Goal: Information Seeking & Learning: Understand process/instructions

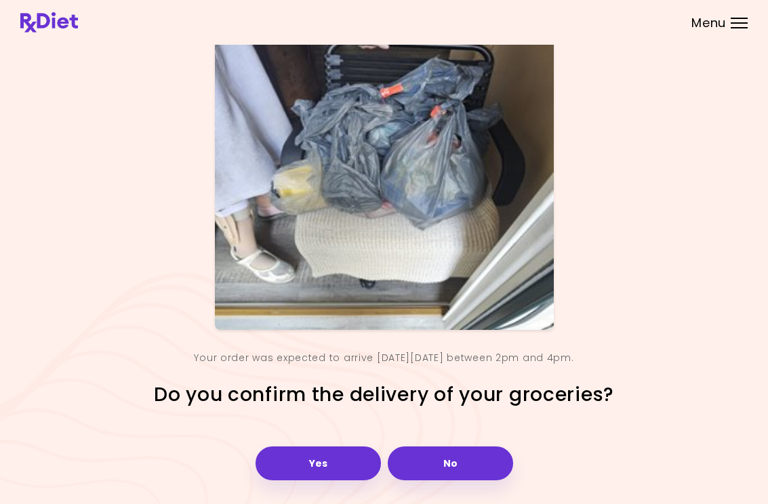
scroll to position [59, 0]
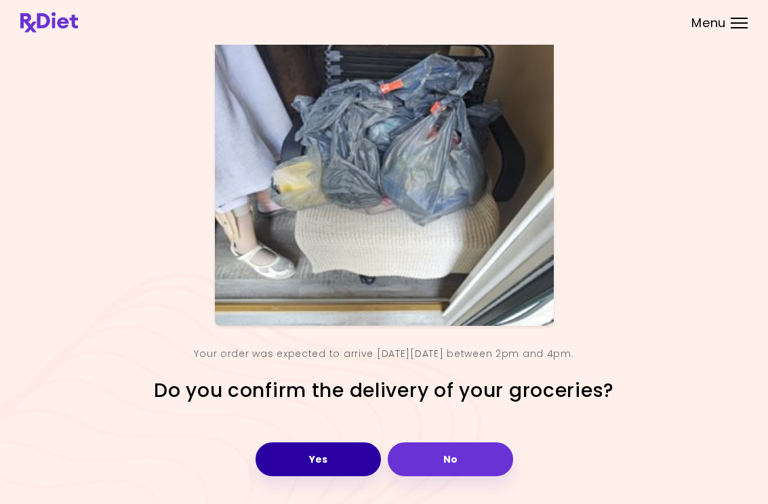
click at [334, 465] on button "Yes" at bounding box center [317, 460] width 125 height 34
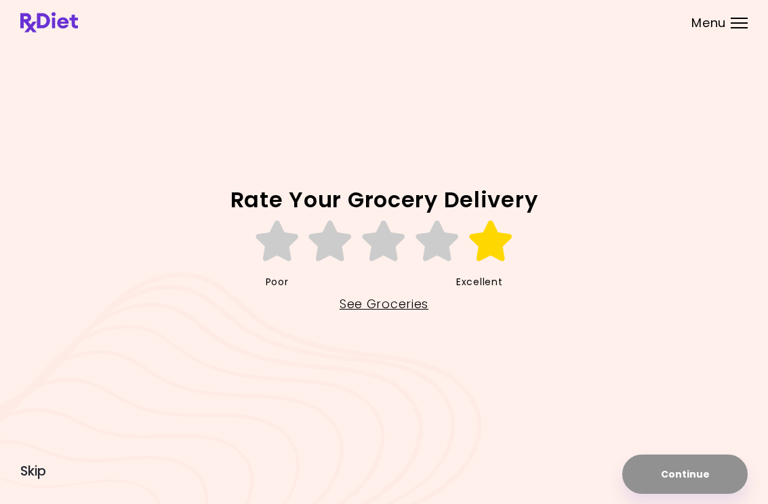
click at [501, 249] on icon at bounding box center [491, 241] width 47 height 41
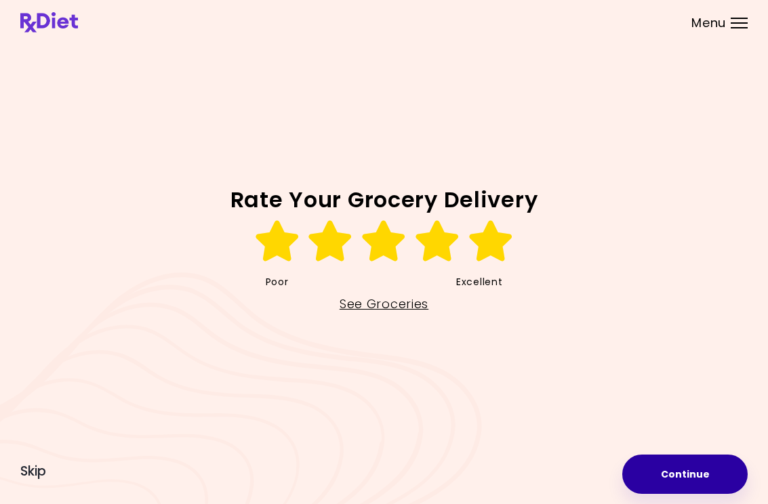
click at [503, 472] on button "Continue" at bounding box center [684, 474] width 125 height 39
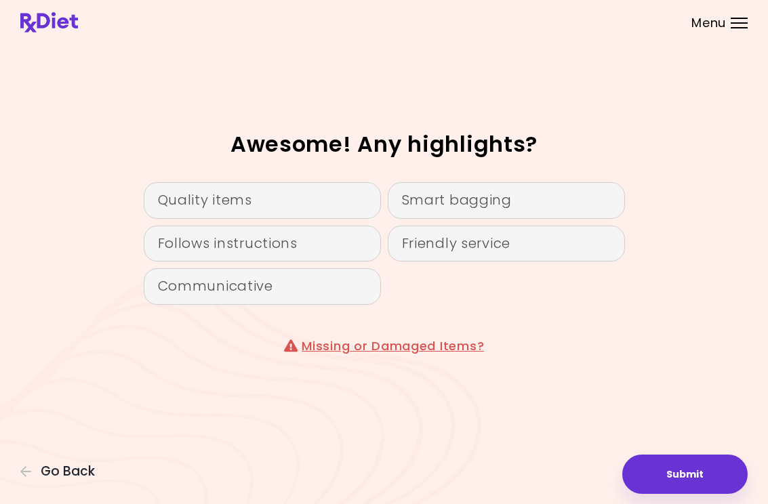
click at [343, 241] on div "Follows instructions" at bounding box center [262, 244] width 237 height 37
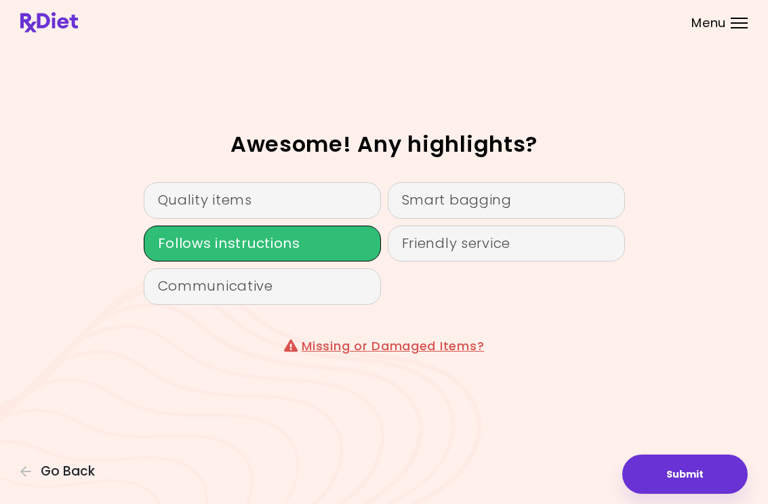
click at [503, 251] on div "Friendly service" at bounding box center [506, 244] width 237 height 37
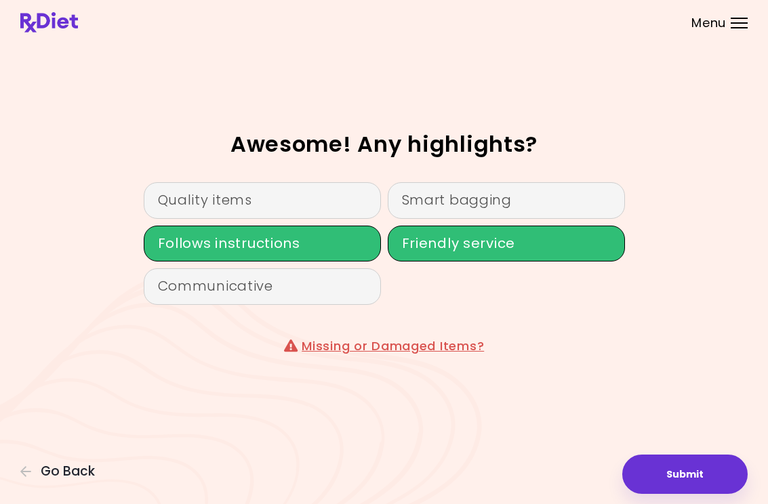
click at [503, 469] on button "Submit" at bounding box center [684, 474] width 125 height 39
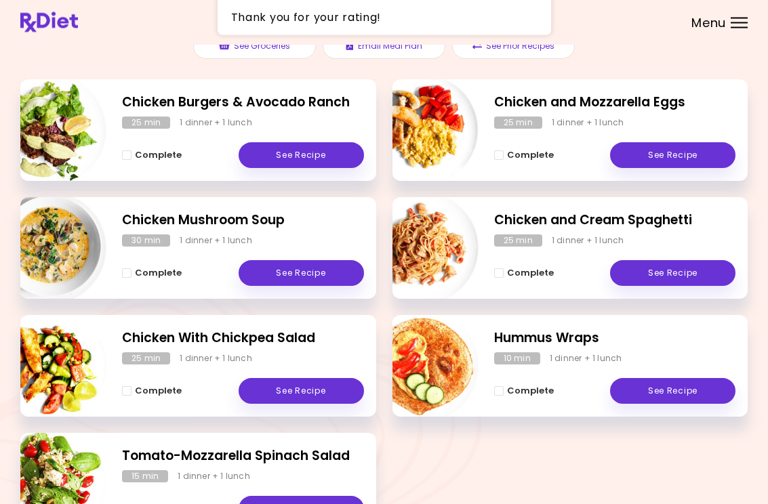
scroll to position [170, 0]
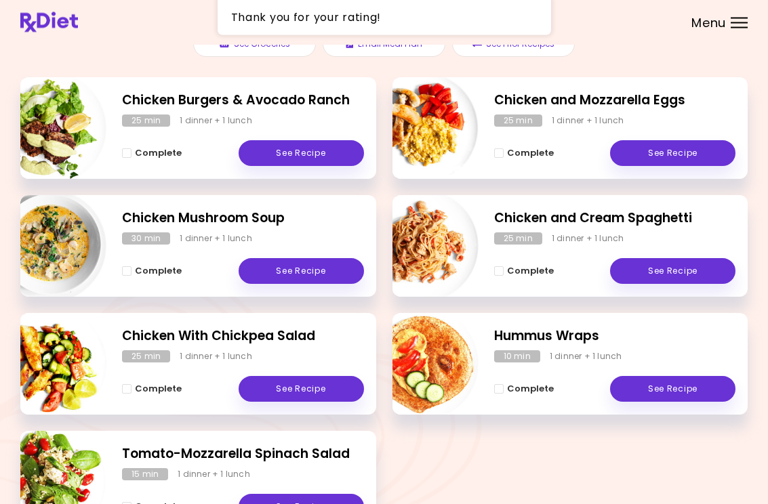
click at [317, 142] on link "See Recipe" at bounding box center [301, 154] width 125 height 26
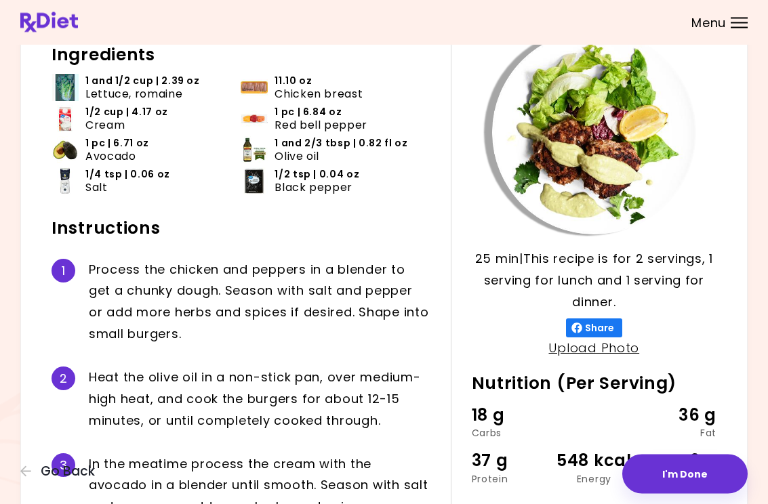
scroll to position [83, 0]
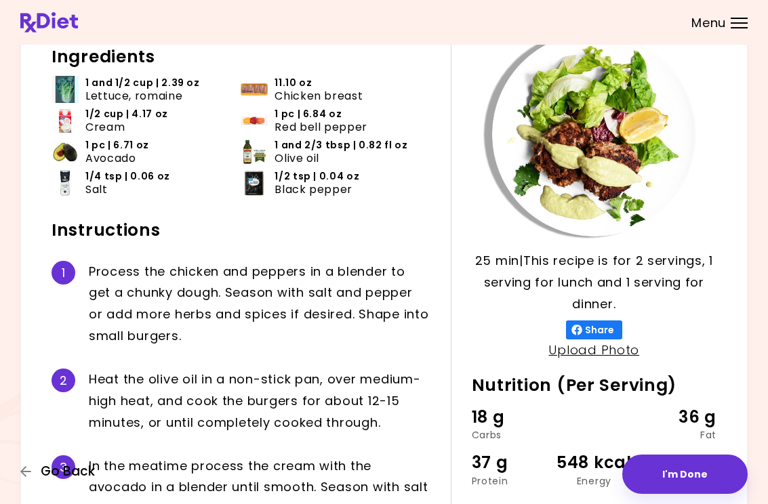
click at [72, 475] on span "Go Back" at bounding box center [68, 471] width 54 height 15
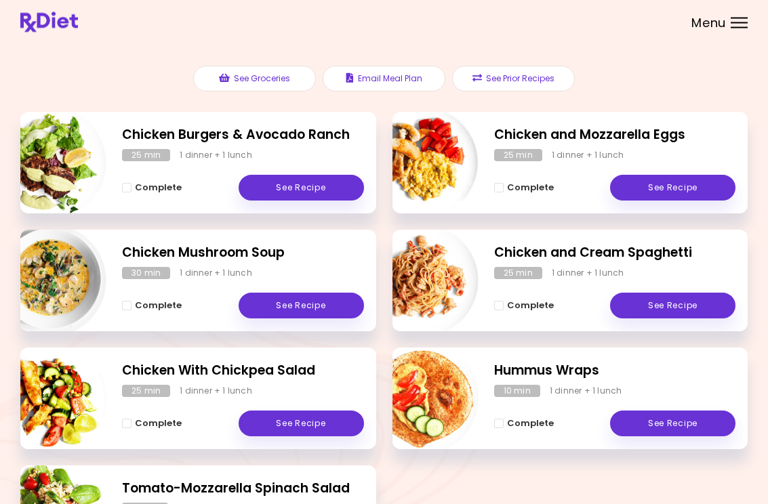
scroll to position [136, 0]
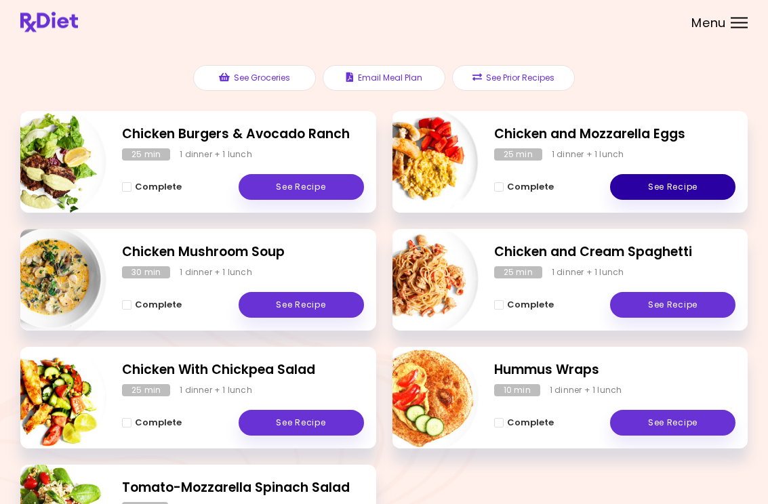
click at [503, 188] on link "See Recipe" at bounding box center [672, 188] width 125 height 26
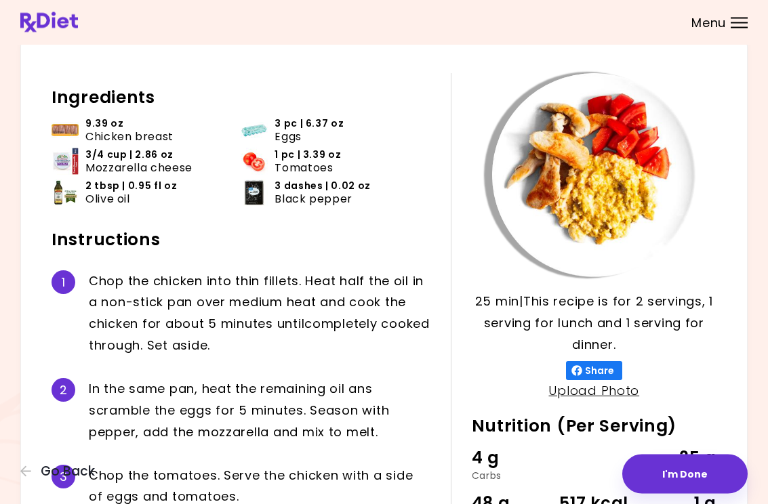
scroll to position [43, 0]
click at [81, 471] on span "Go Back" at bounding box center [68, 471] width 54 height 15
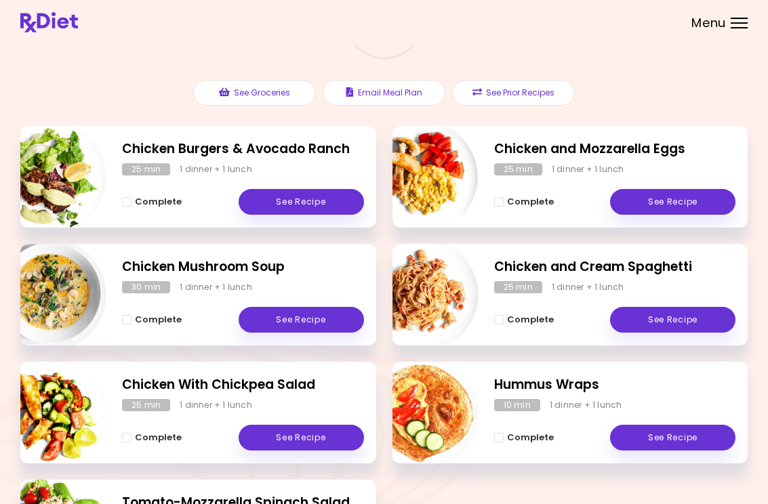
scroll to position [129, 0]
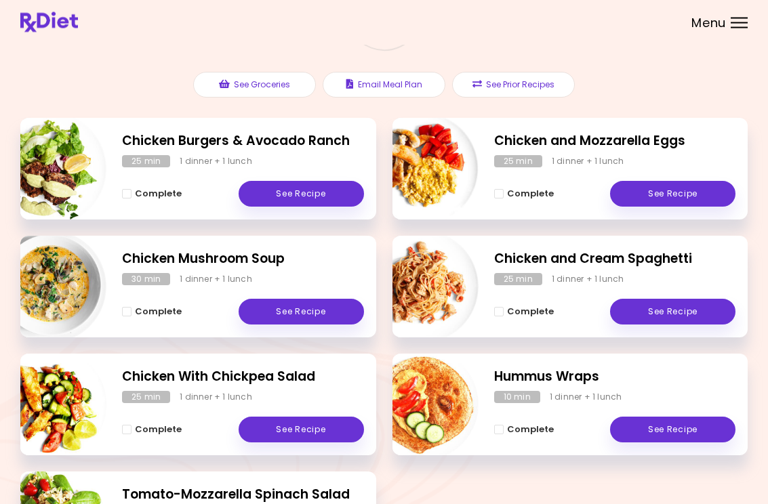
click at [308, 309] on link "See Recipe" at bounding box center [301, 313] width 125 height 26
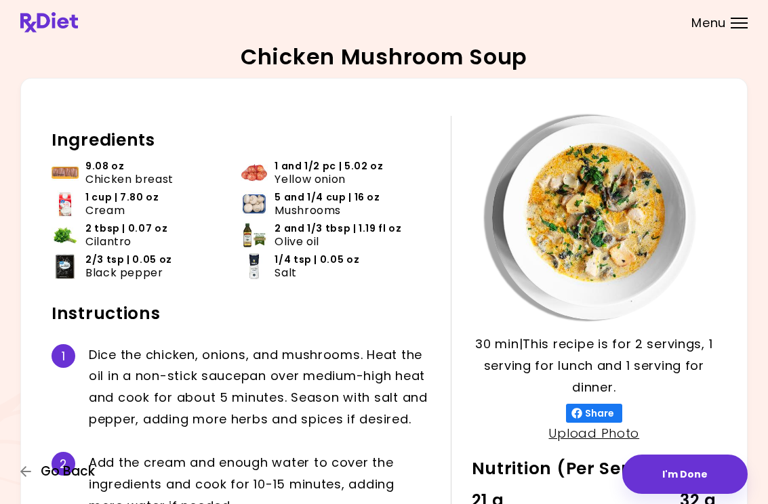
click at [99, 467] on button "Go Back" at bounding box center [60, 471] width 81 height 15
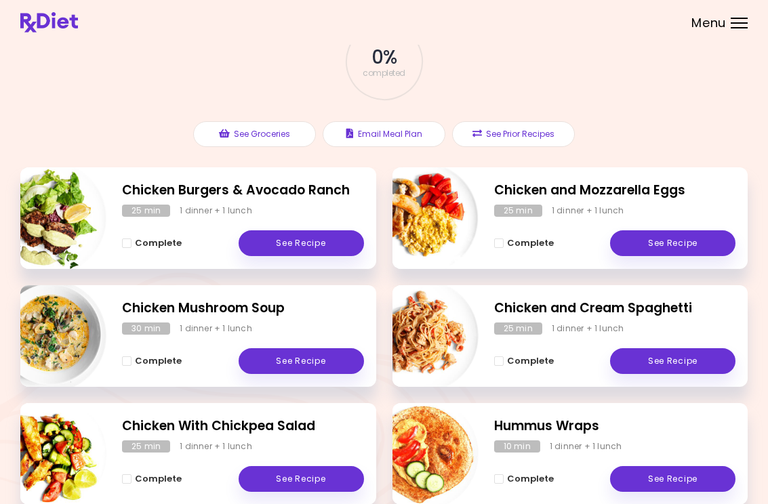
scroll to position [98, 0]
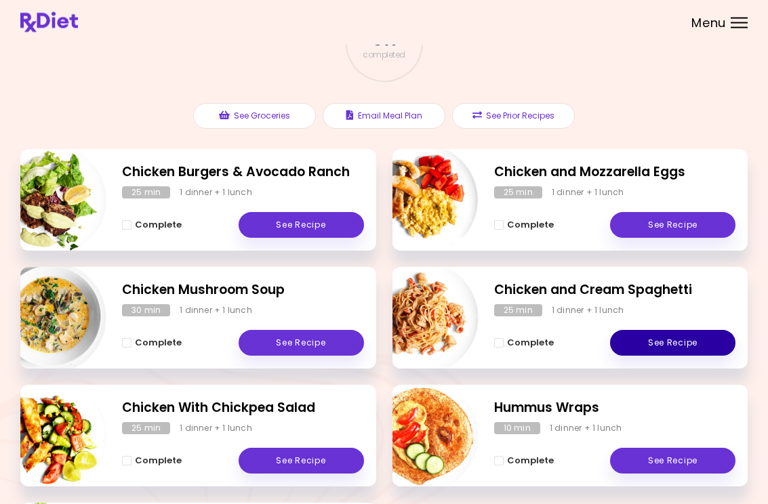
click at [503, 331] on link "See Recipe" at bounding box center [672, 344] width 125 height 26
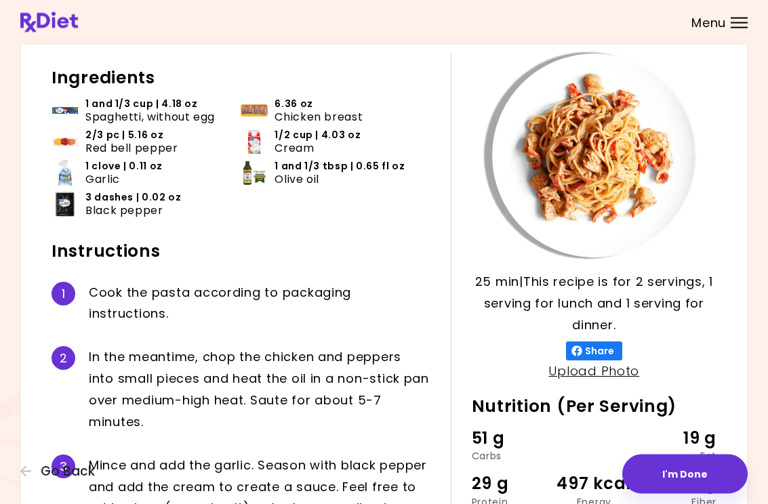
scroll to position [62, 0]
click at [88, 478] on span "Go Back" at bounding box center [68, 471] width 54 height 15
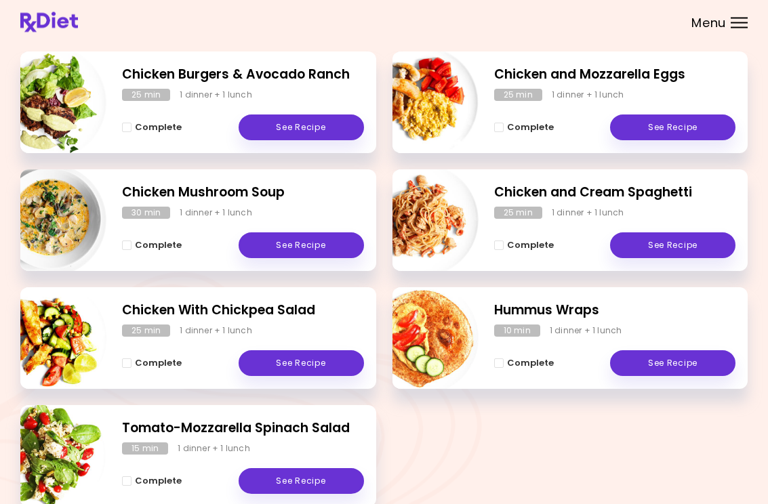
scroll to position [199, 0]
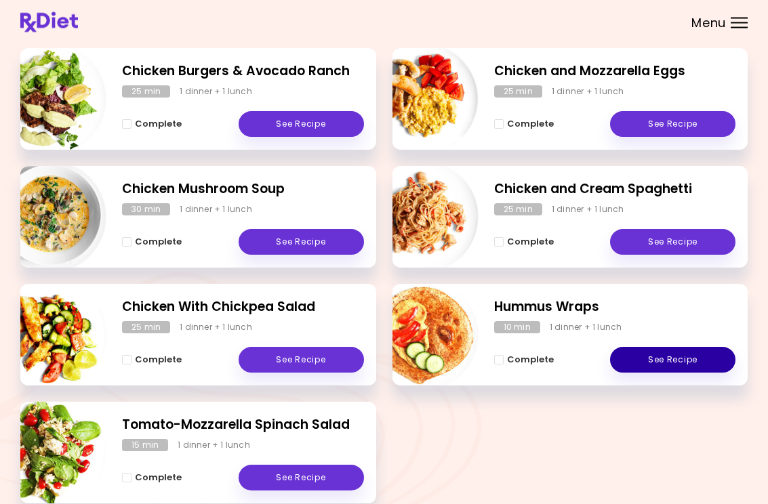
click at [503, 361] on link "See Recipe" at bounding box center [672, 361] width 125 height 26
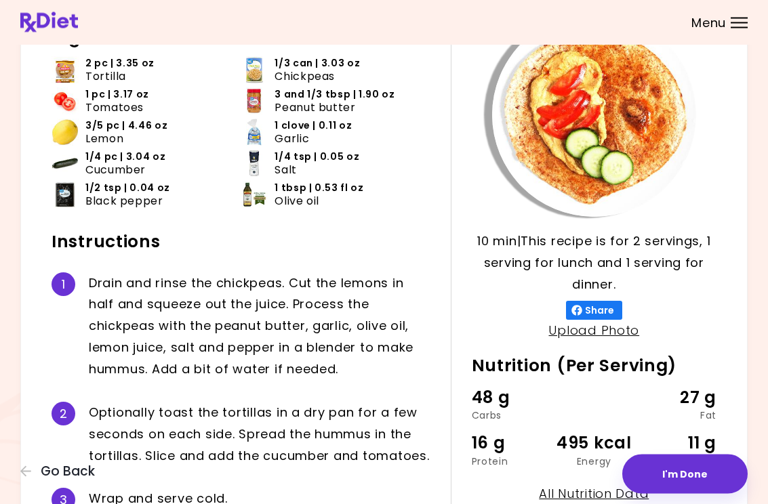
scroll to position [104, 0]
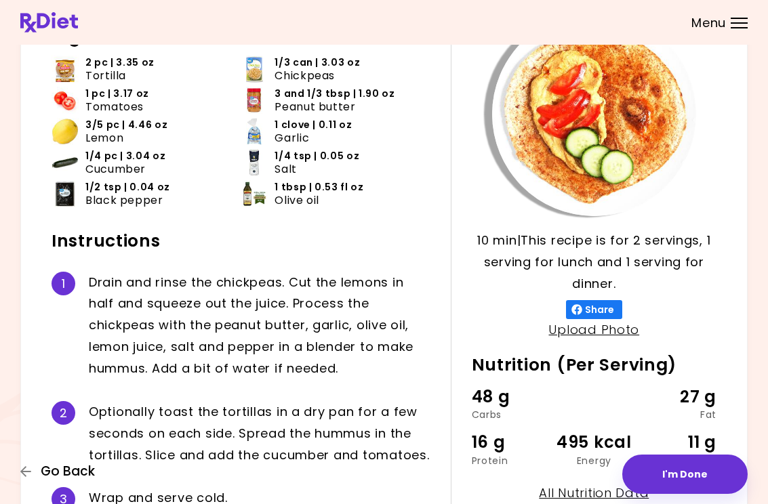
click at [90, 472] on span "Go Back" at bounding box center [68, 471] width 54 height 15
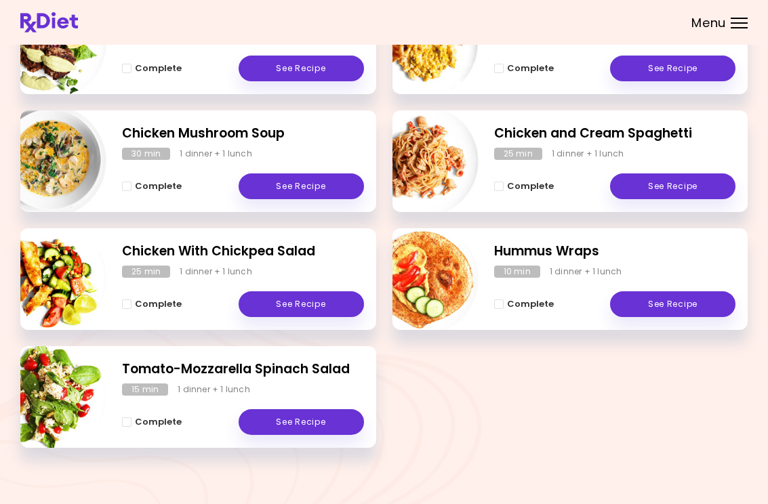
scroll to position [261, 0]
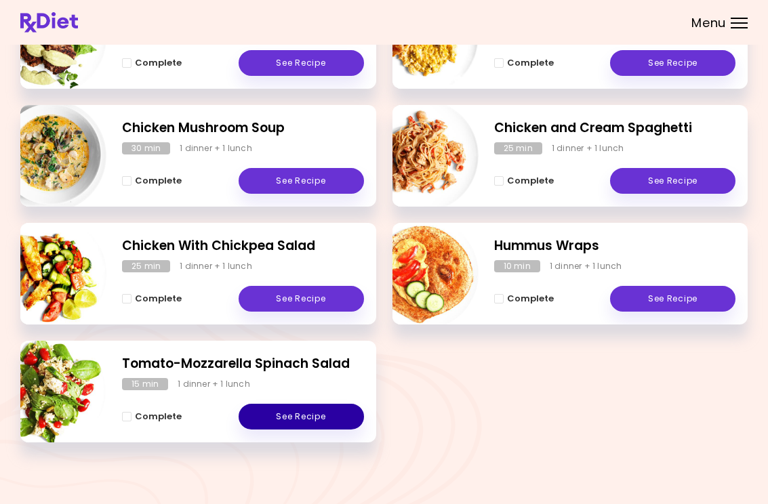
click at [306, 414] on link "See Recipe" at bounding box center [301, 417] width 125 height 26
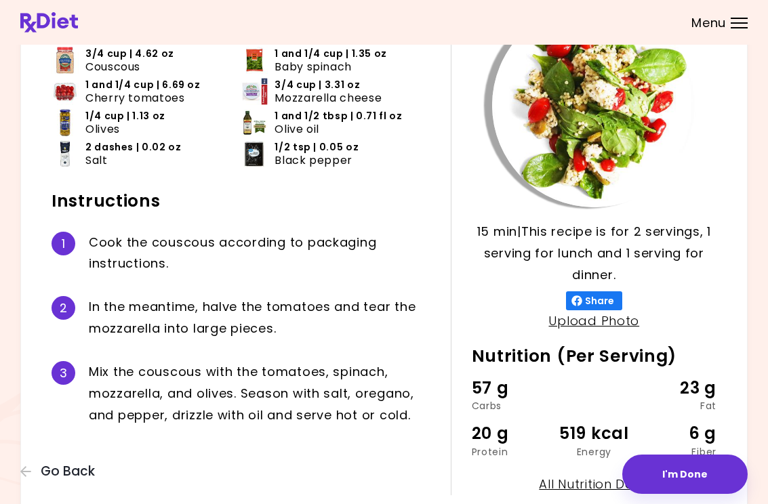
scroll to position [110, 0]
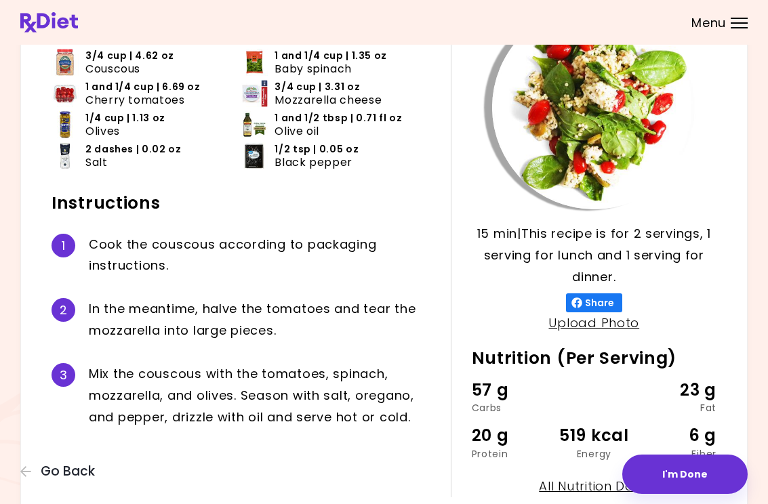
click at [82, 465] on span "Go Back" at bounding box center [68, 471] width 54 height 15
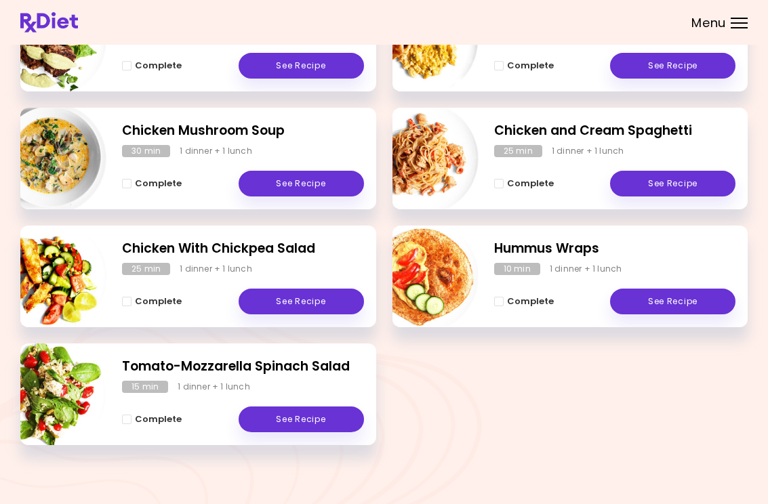
scroll to position [261, 0]
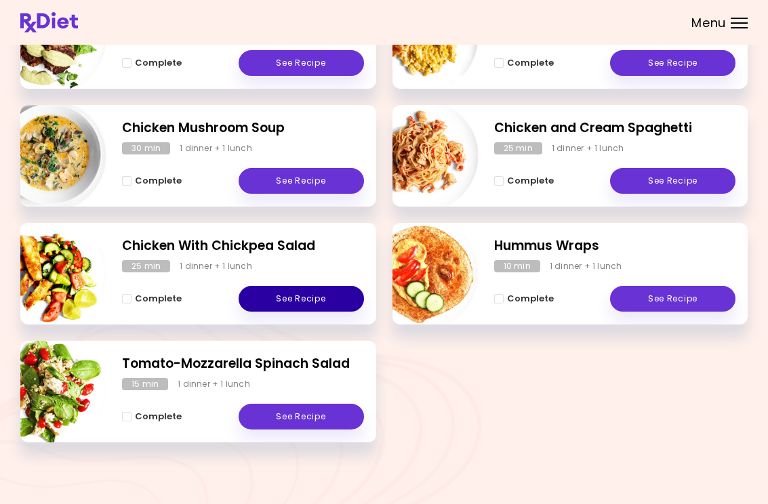
click at [304, 300] on link "See Recipe" at bounding box center [301, 299] width 125 height 26
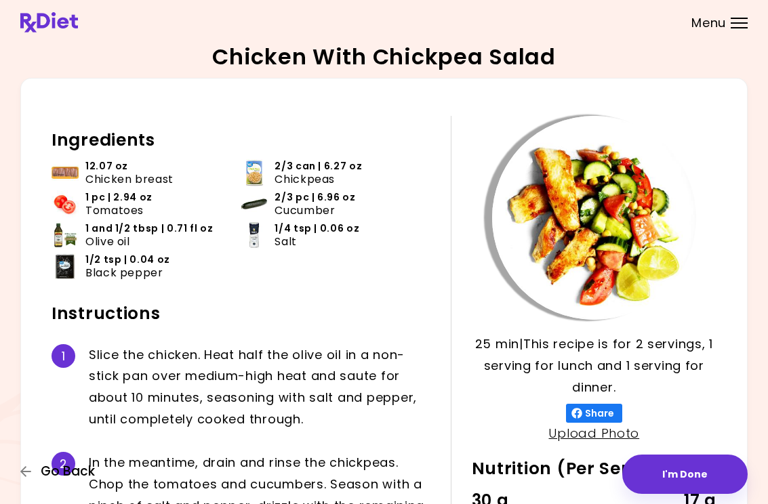
click at [70, 466] on span "Go Back" at bounding box center [68, 471] width 54 height 15
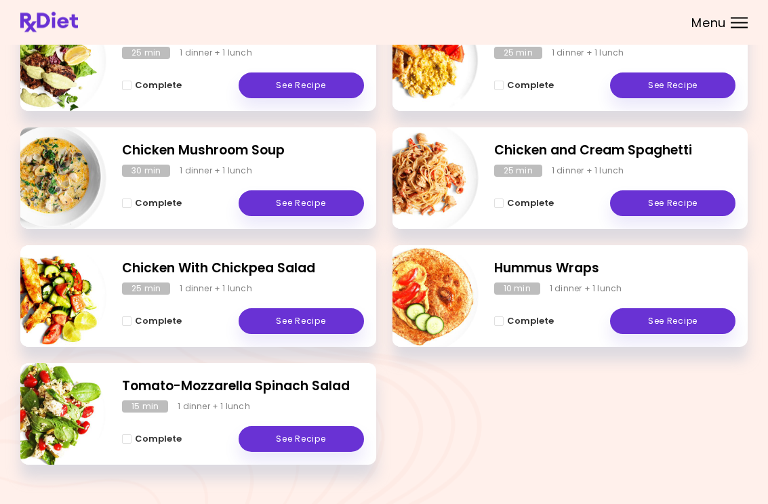
scroll to position [239, 0]
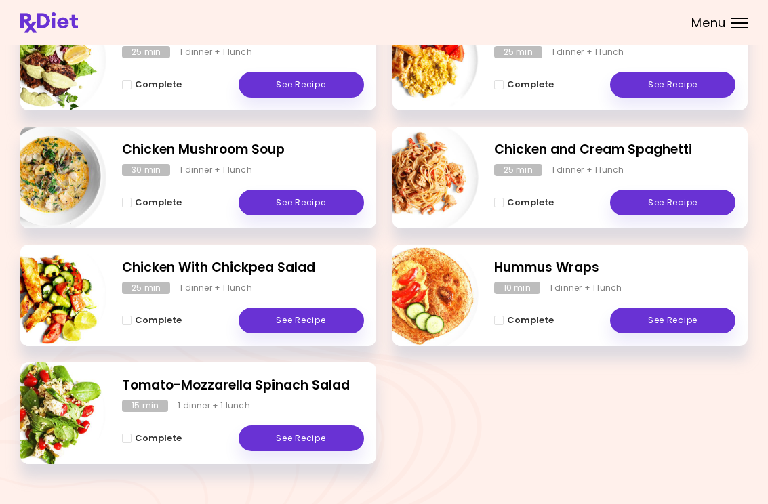
click at [503, 318] on link "See Recipe" at bounding box center [672, 321] width 125 height 26
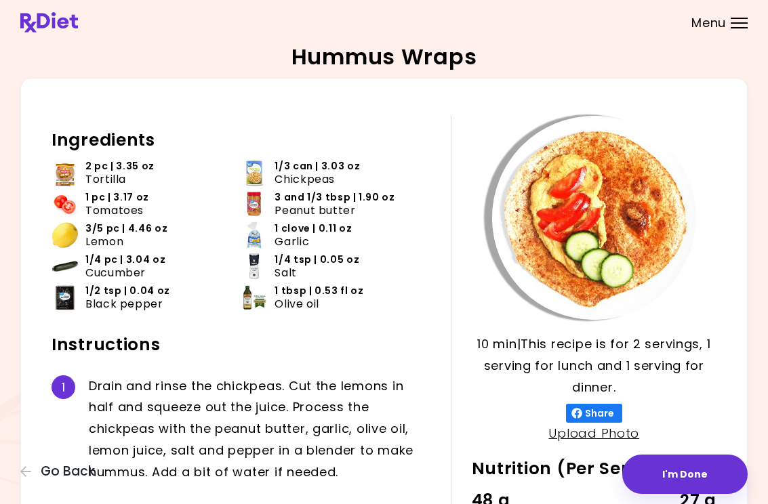
click at [62, 475] on span "Go Back" at bounding box center [68, 471] width 54 height 15
